Goal: Communication & Community: Connect with others

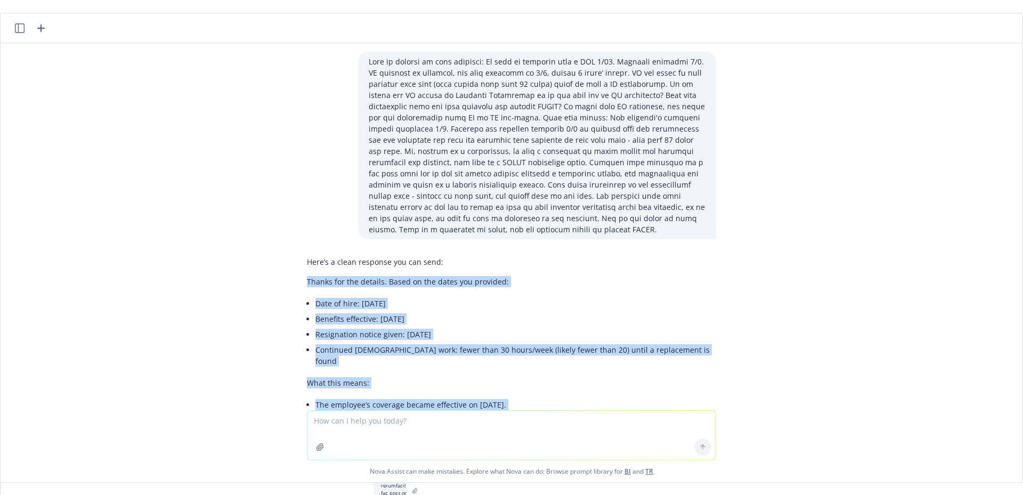
scroll to position [114, 0]
